Goal: Information Seeking & Learning: Learn about a topic

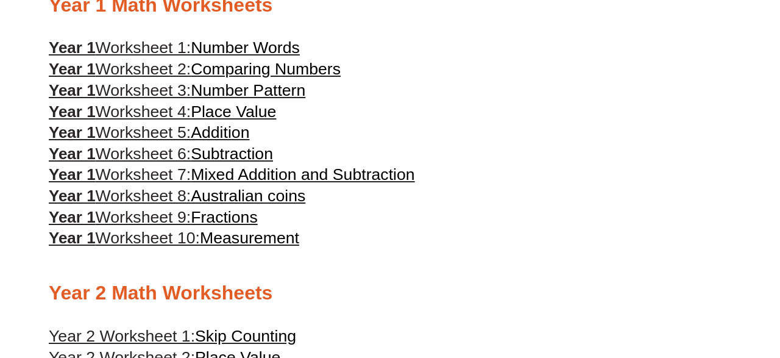
scroll to position [646, 0]
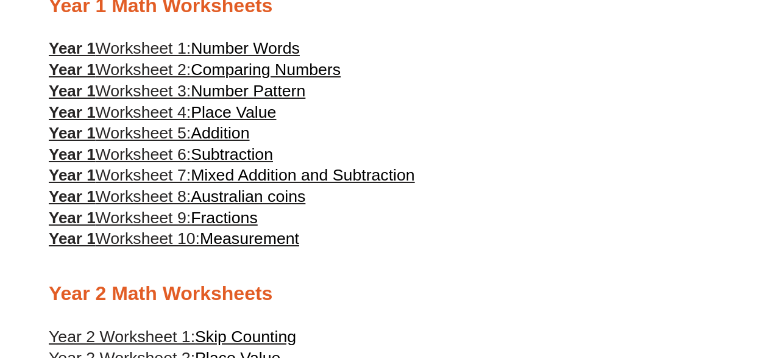
click at [249, 49] on span "Number Words" at bounding box center [245, 48] width 109 height 18
click at [238, 142] on span "Addition" at bounding box center [220, 133] width 59 height 18
click at [246, 160] on span "Subtraction" at bounding box center [232, 154] width 82 height 18
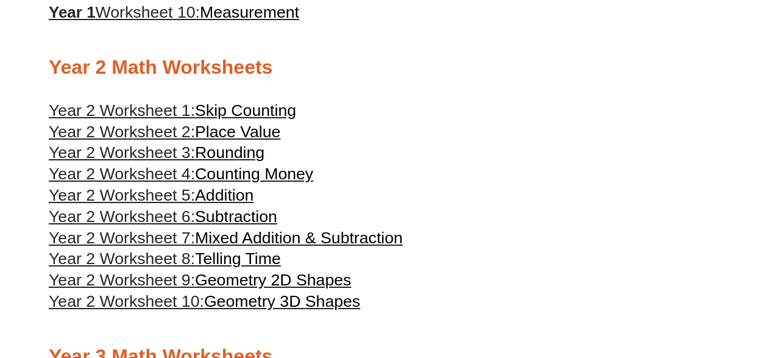
scroll to position [874, 0]
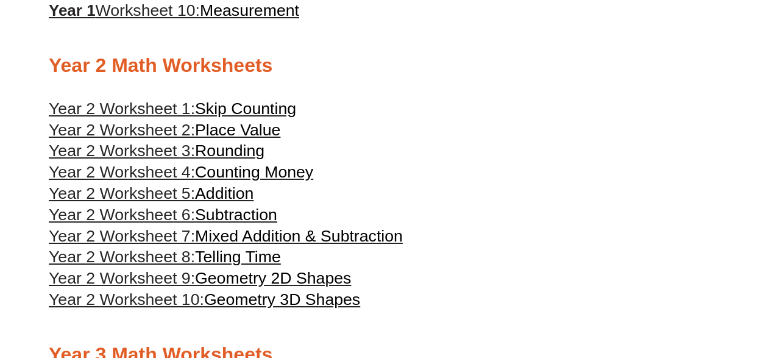
click at [288, 181] on span "Counting Money" at bounding box center [254, 172] width 118 height 18
click at [216, 160] on span "Rounding" at bounding box center [229, 150] width 69 height 18
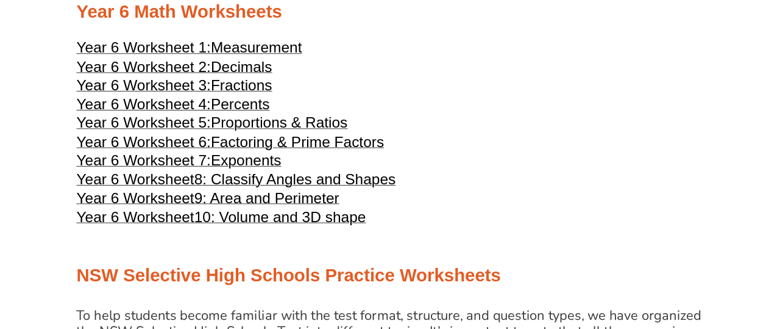
scroll to position [2096, 0]
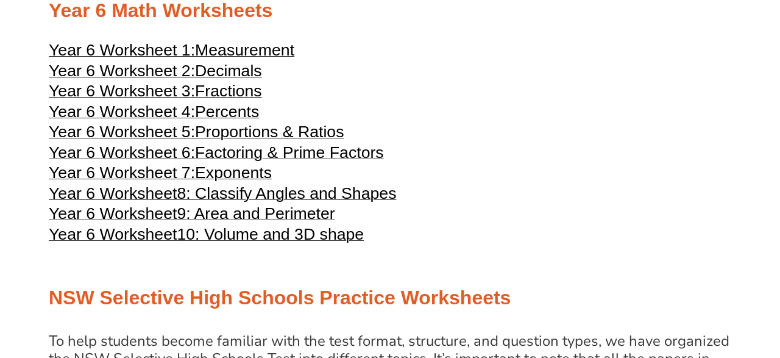
click at [254, 80] on span "Decimals" at bounding box center [228, 71] width 67 height 18
click at [290, 59] on span "Measurement" at bounding box center [244, 50] width 99 height 18
click at [288, 59] on span "Measurement" at bounding box center [244, 50] width 99 height 18
click at [246, 100] on span "Fractions" at bounding box center [228, 91] width 67 height 18
click at [249, 121] on span "Percents" at bounding box center [227, 111] width 64 height 18
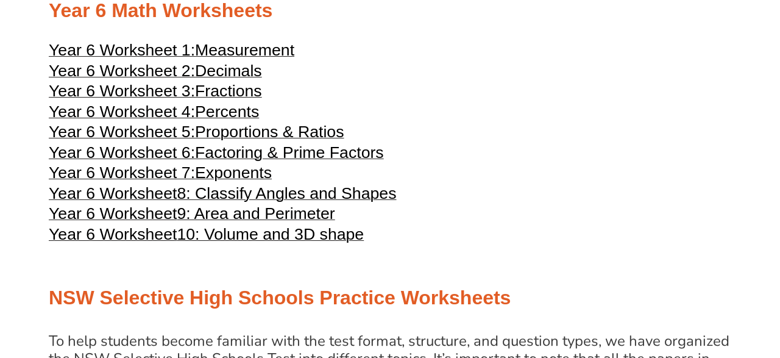
click at [331, 141] on span "Proportions & Ratios" at bounding box center [269, 132] width 149 height 18
click at [344, 162] on span "Factoring & Prime Factors" at bounding box center [289, 152] width 189 height 18
click at [262, 182] on span "Exponents" at bounding box center [233, 172] width 77 height 18
click at [353, 202] on span "8: Classify Angles and Shapes" at bounding box center [286, 193] width 219 height 18
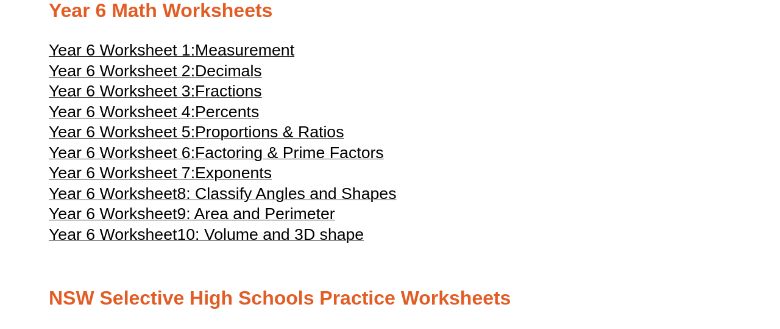
click at [381, 202] on span "8: Classify Angles and Shapes" at bounding box center [286, 193] width 219 height 18
click at [322, 222] on span "9: Area and Perimeter" at bounding box center [256, 213] width 158 height 18
click at [354, 243] on span "10: Volume and 3D shape" at bounding box center [270, 234] width 187 height 18
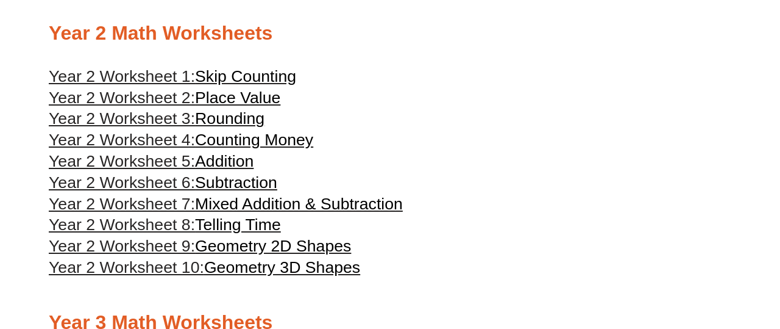
scroll to position [898, 0]
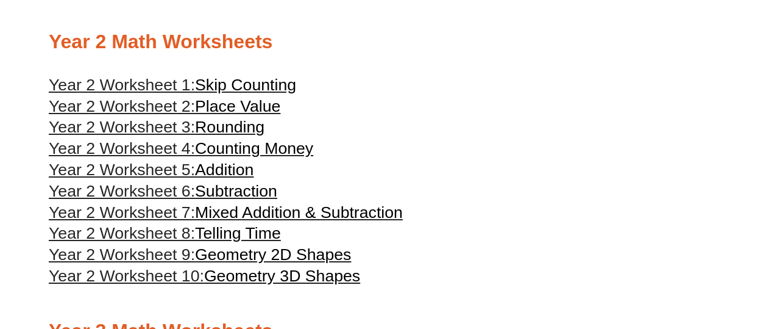
click at [311, 221] on span "Mixed Addition & Subtraction" at bounding box center [299, 212] width 208 height 18
click at [271, 200] on span "Subtraction" at bounding box center [236, 191] width 82 height 18
click at [249, 179] on span "Addition" at bounding box center [224, 169] width 59 height 18
click at [277, 94] on span "Skip Counting" at bounding box center [245, 85] width 101 height 18
click at [311, 263] on span "Geometry 2D Shapes" at bounding box center [273, 254] width 156 height 18
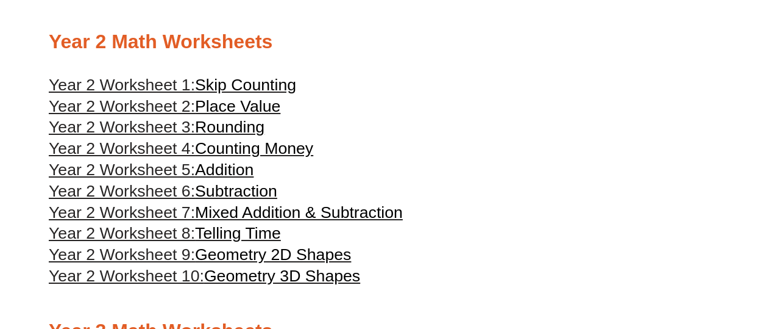
click at [347, 285] on span "Geometry 3D Shapes" at bounding box center [282, 275] width 156 height 18
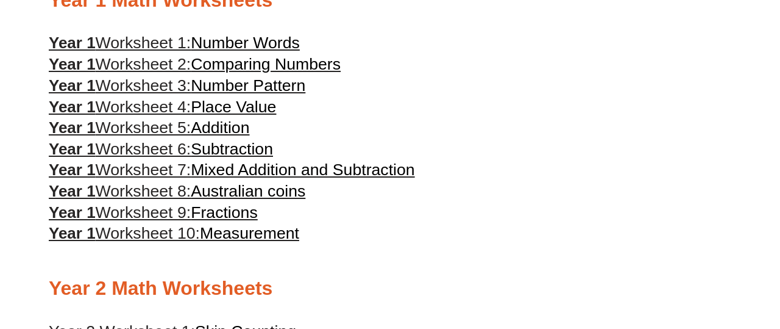
scroll to position [650, 0]
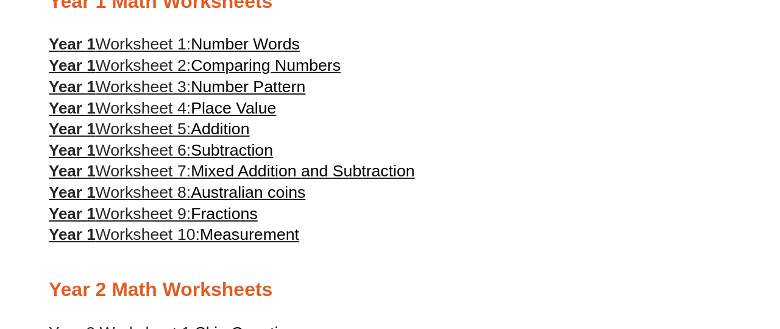
click at [287, 243] on span "Measurement" at bounding box center [249, 234] width 99 height 18
click at [244, 222] on span "Fractions" at bounding box center [224, 213] width 67 height 18
click at [305, 201] on span "Australian coins" at bounding box center [248, 192] width 115 height 18
click at [382, 180] on span "Mixed Addition and Subtraction" at bounding box center [303, 171] width 224 height 18
click at [260, 119] on h3 "Year 1 Worksheet 4: Place Value" at bounding box center [390, 108] width 683 height 21
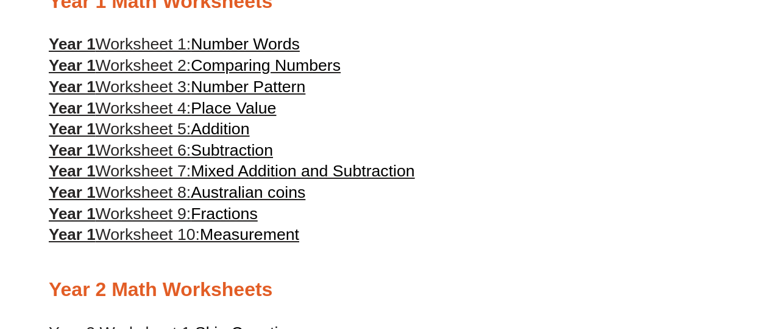
click at [251, 114] on span "Place Value" at bounding box center [233, 108] width 85 height 18
click at [341, 74] on span "Comparing Numbers" at bounding box center [266, 65] width 150 height 18
click at [299, 96] on span "Number Pattern" at bounding box center [248, 86] width 115 height 18
click at [269, 117] on span "Place Value" at bounding box center [233, 108] width 85 height 18
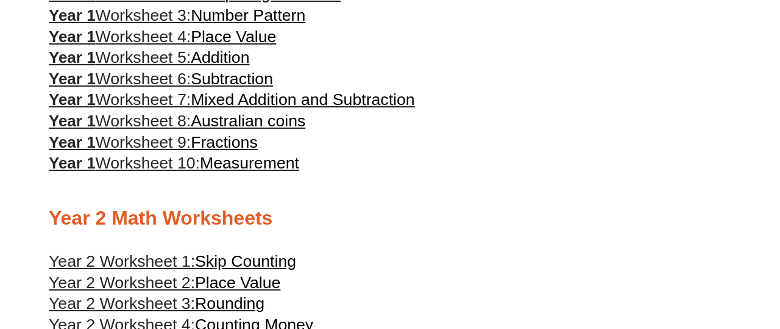
scroll to position [718, 0]
